Goal: Transaction & Acquisition: Purchase product/service

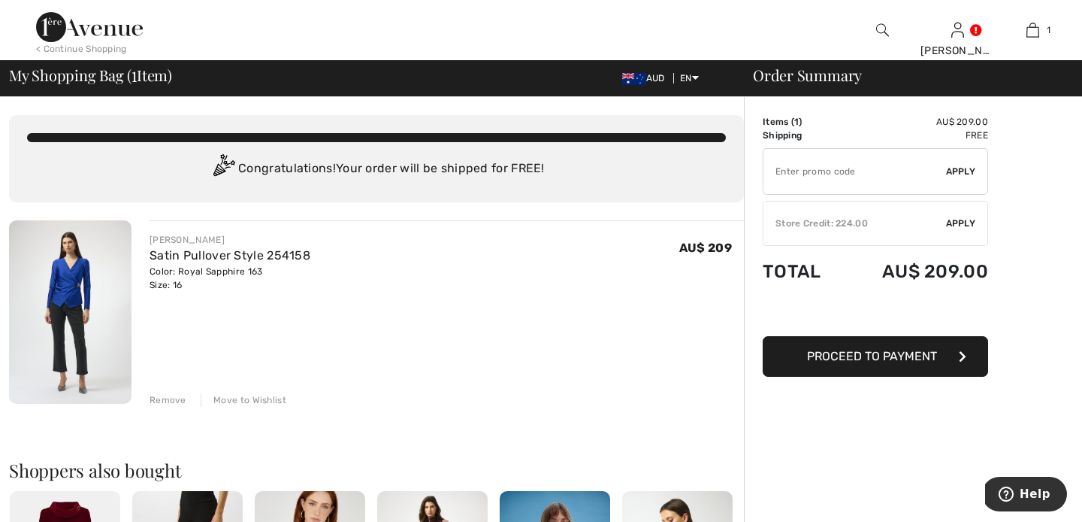
click at [833, 225] on div "Store Credit: 224.00" at bounding box center [855, 223] width 183 height 14
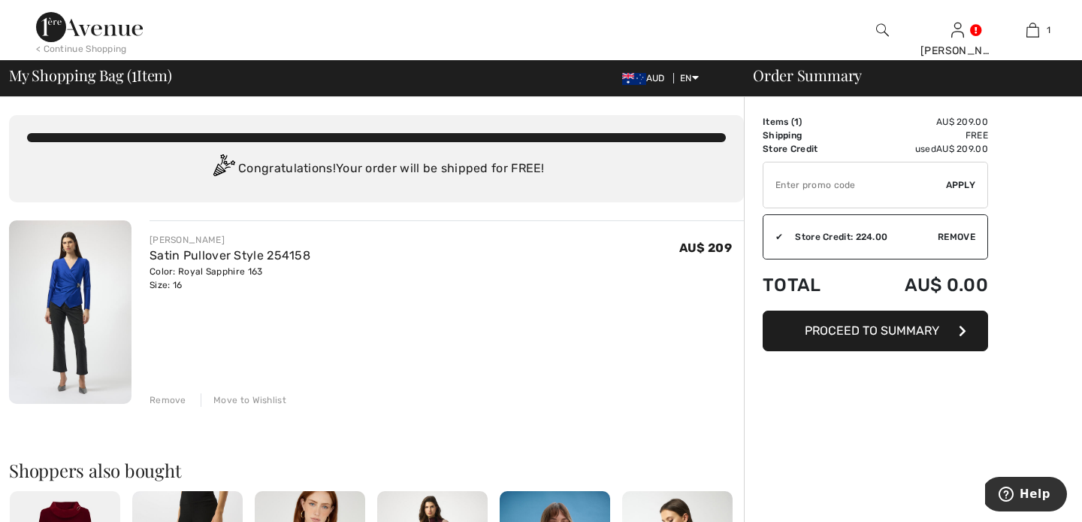
click at [877, 326] on span "Proceed to Summary" at bounding box center [872, 330] width 135 height 14
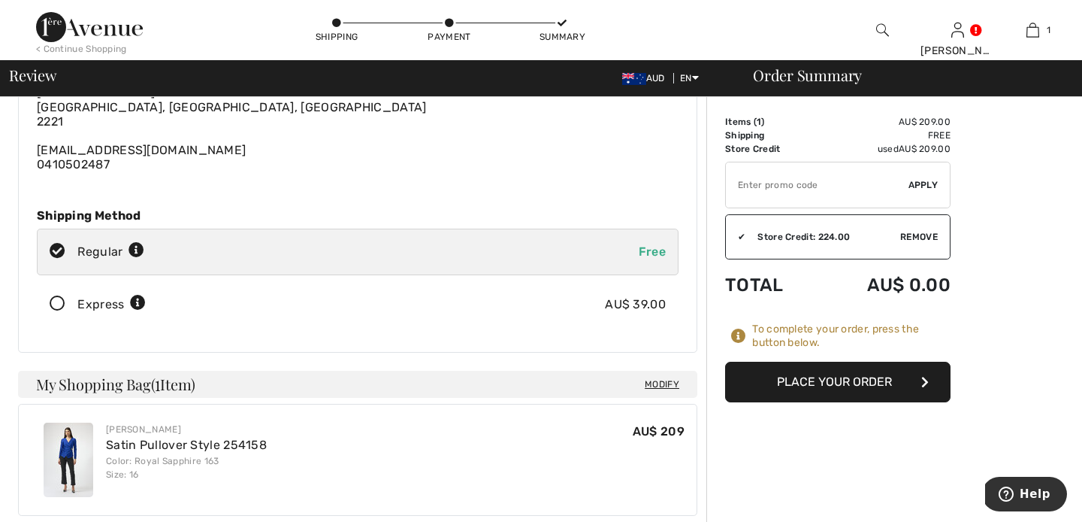
scroll to position [111, 0]
click at [60, 301] on icon at bounding box center [58, 303] width 40 height 16
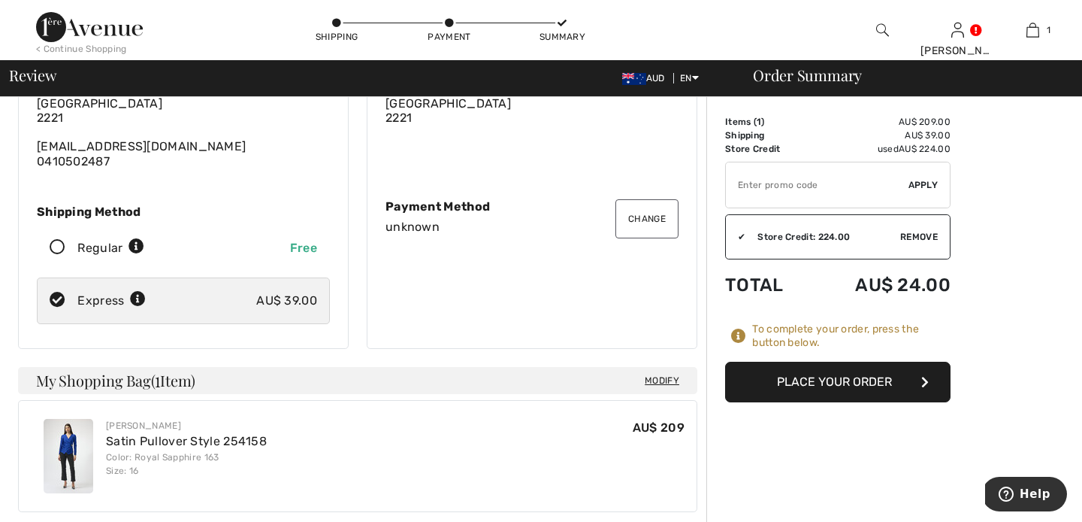
scroll to position [137, 0]
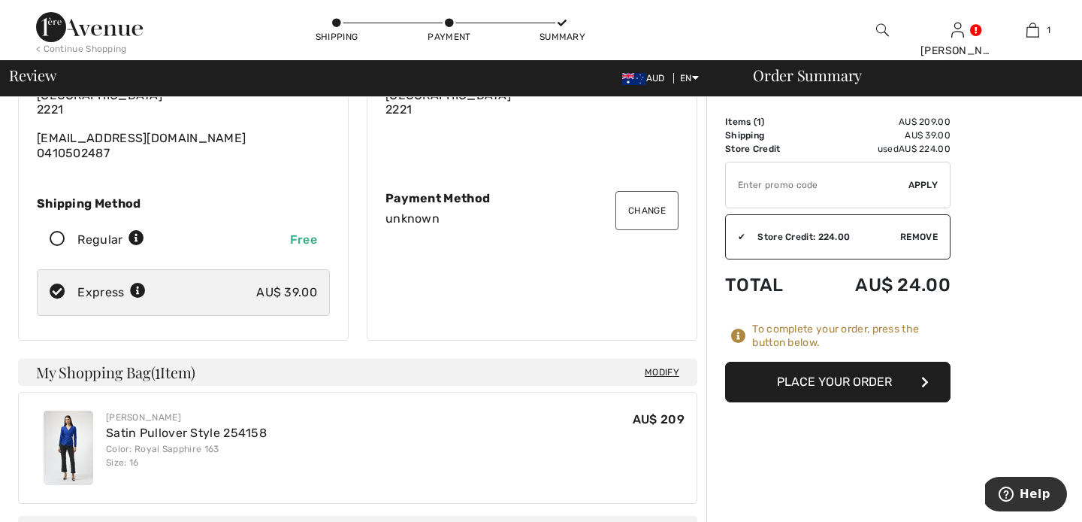
click at [857, 376] on button "Place Your Order" at bounding box center [838, 382] width 226 height 41
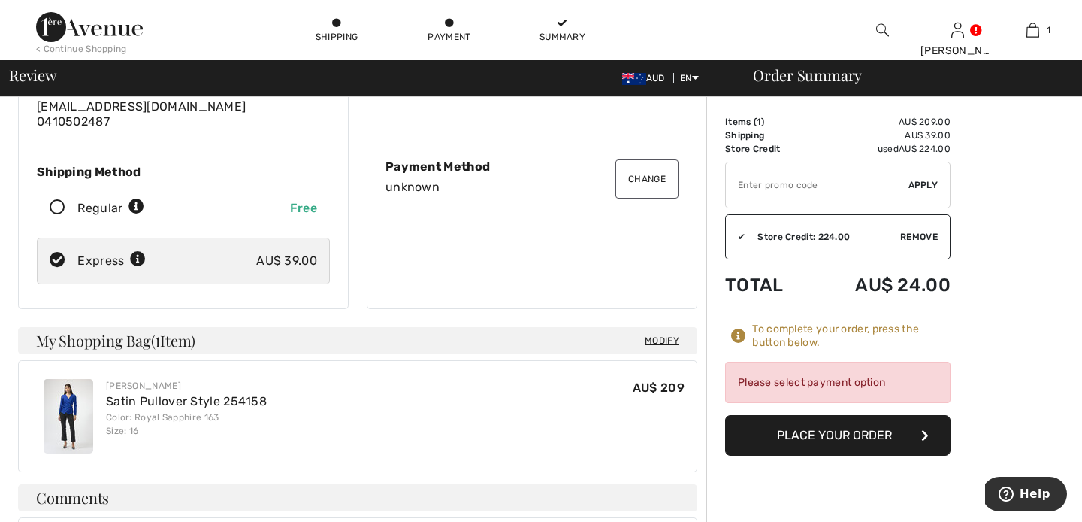
scroll to position [158, 0]
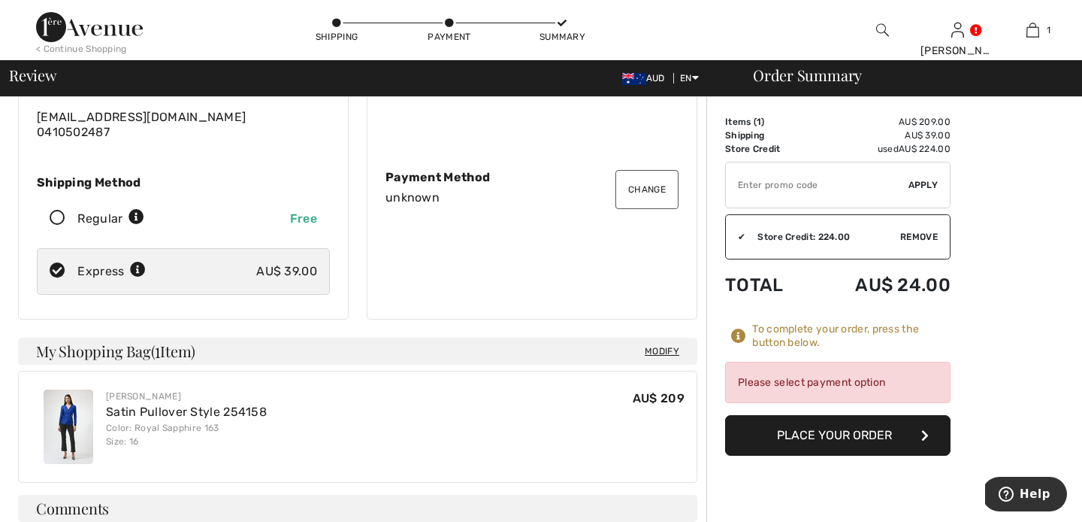
click at [791, 381] on div "Please select payment option" at bounding box center [838, 382] width 226 height 41
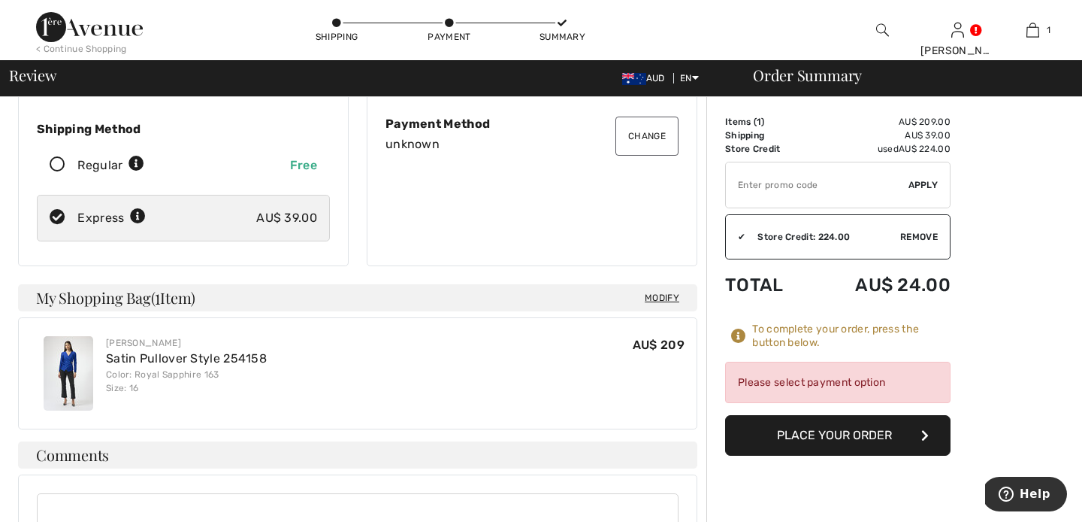
scroll to position [0, 0]
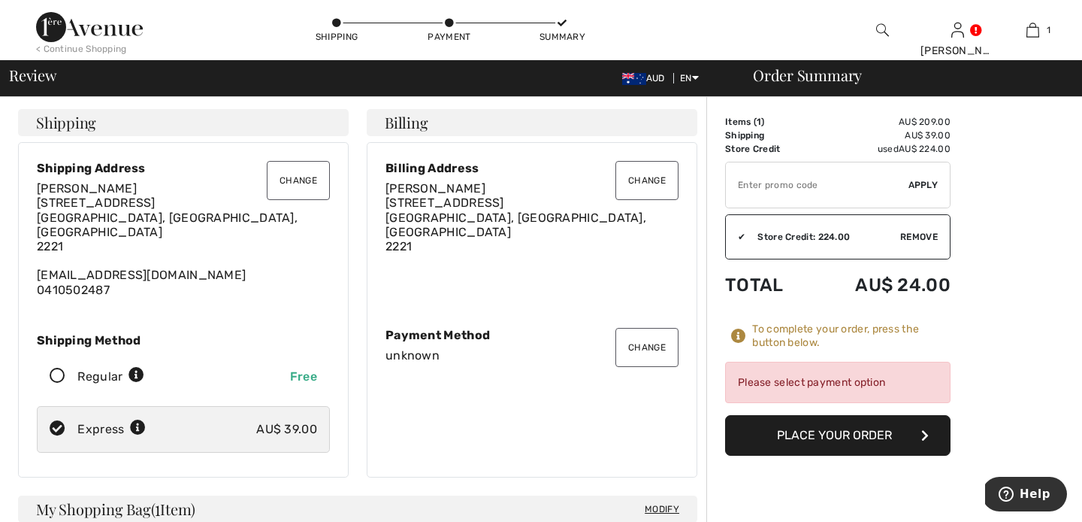
click at [812, 241] on div "Store Credit: 224.00" at bounding box center [823, 237] width 155 height 14
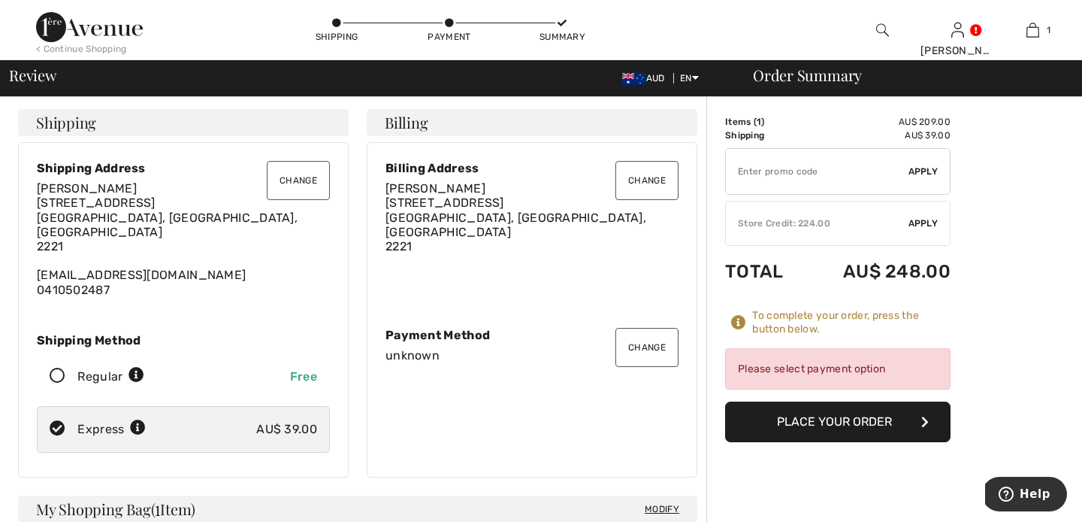
click at [804, 228] on div "Store Credit: 224.00" at bounding box center [817, 223] width 183 height 14
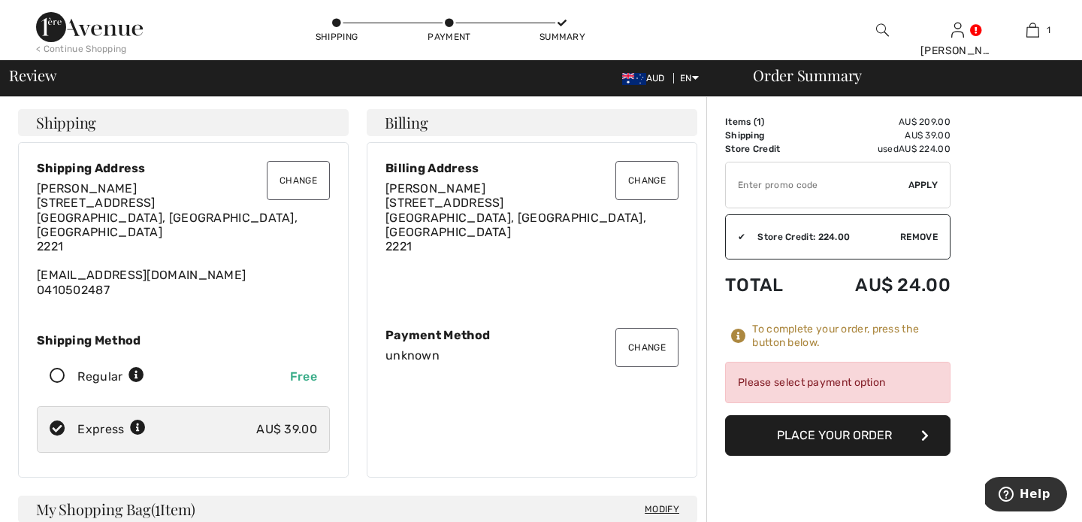
click at [649, 339] on button "Change" at bounding box center [647, 347] width 63 height 39
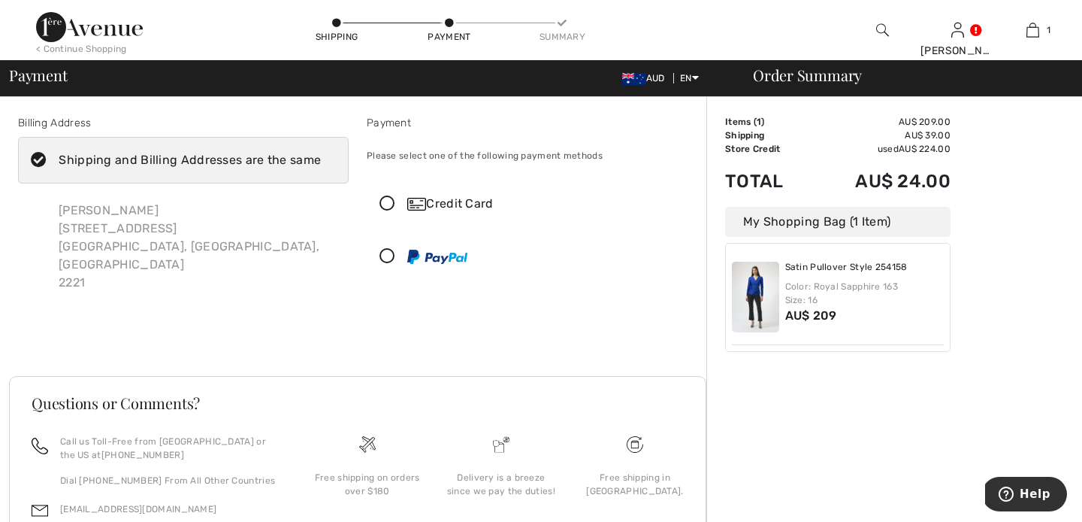
click at [385, 254] on icon at bounding box center [388, 257] width 40 height 16
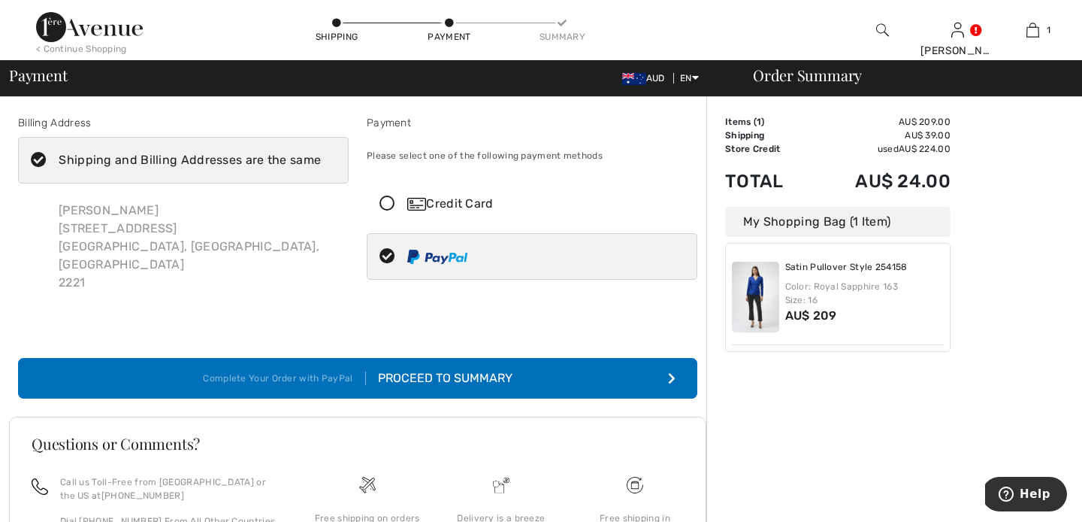
click at [415, 369] on div "Proceed to Summary" at bounding box center [439, 378] width 147 height 18
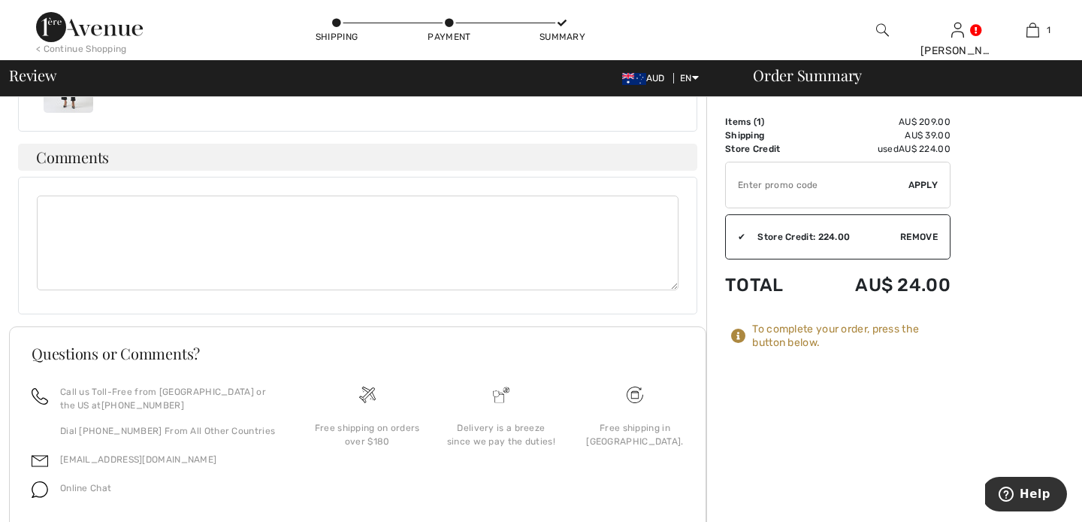
scroll to position [513, 0]
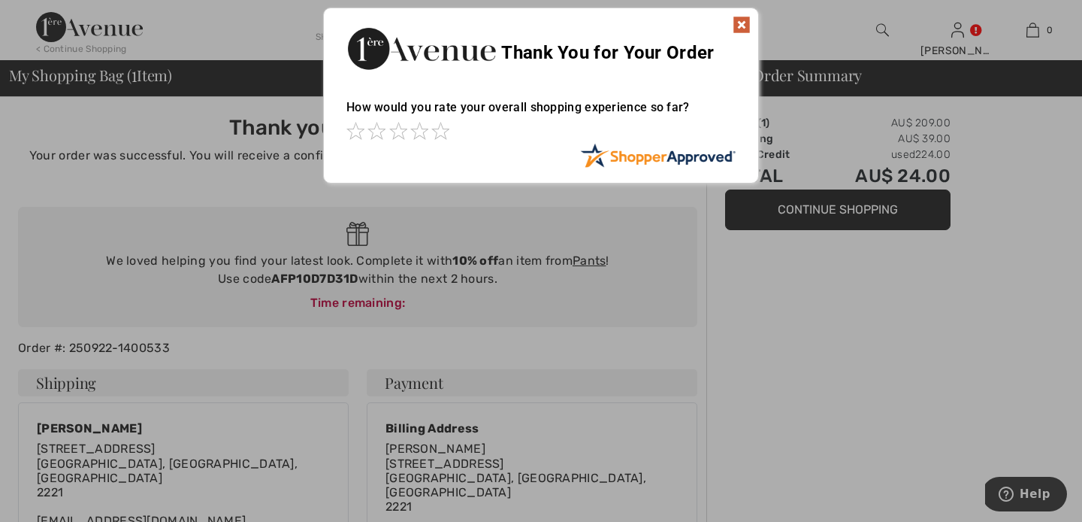
click at [739, 21] on img at bounding box center [742, 25] width 18 height 18
